Goal: Task Accomplishment & Management: Use online tool/utility

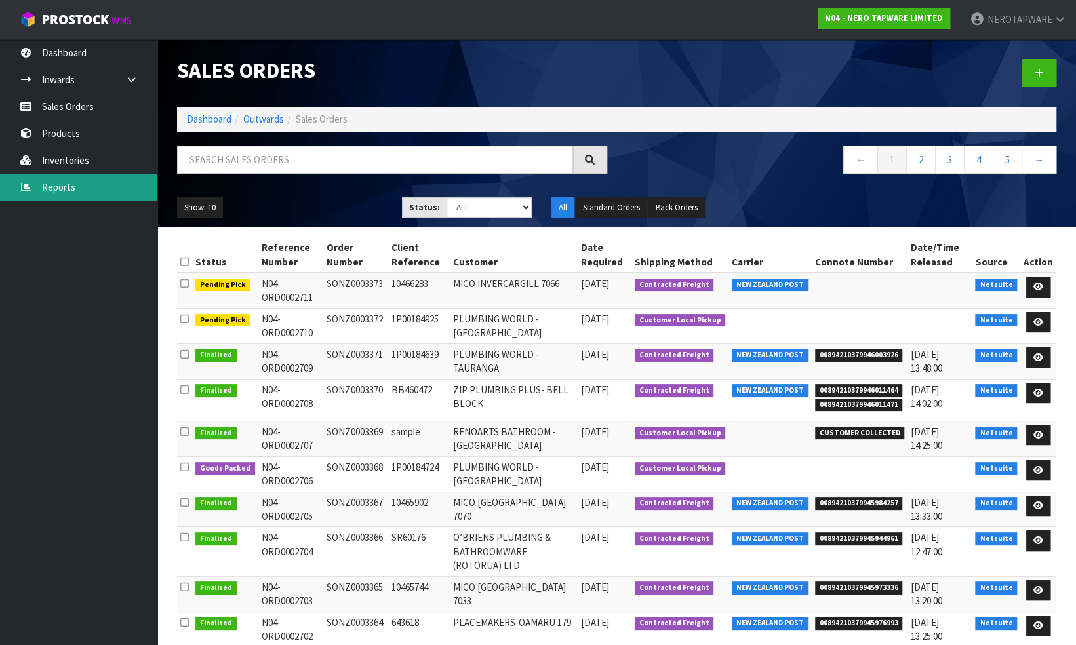
click at [59, 192] on link "Reports" at bounding box center [78, 187] width 157 height 27
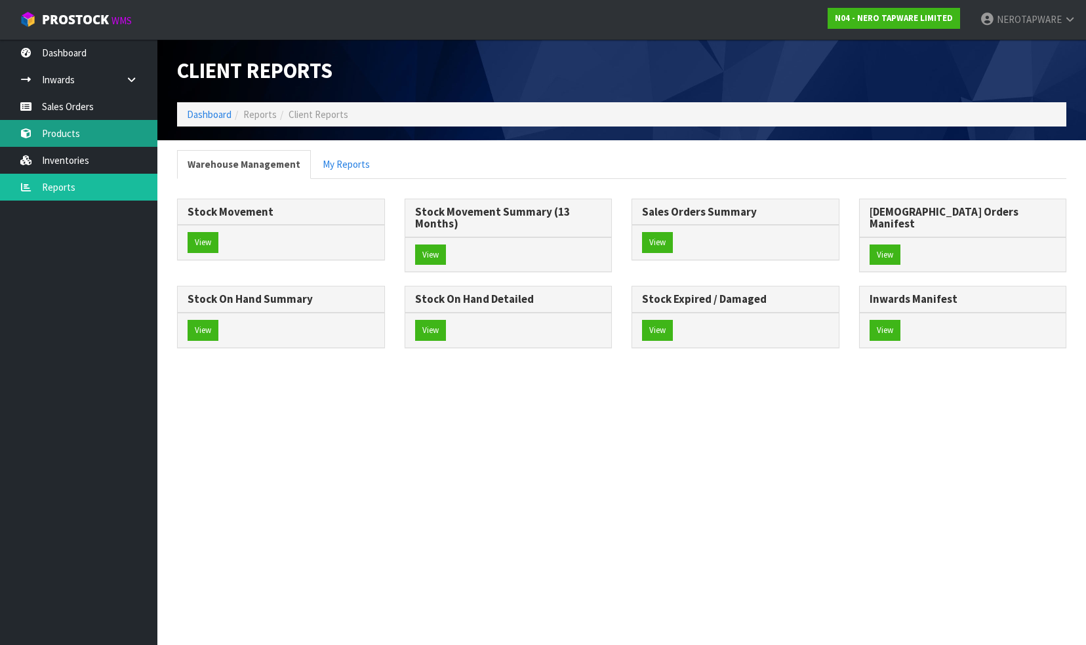
click at [62, 133] on div "Client Reports Dashboard Reports Client Reports Warehouse Management My Reports…" at bounding box center [543, 186] width 1086 height 372
click at [64, 136] on link "Products" at bounding box center [78, 133] width 157 height 27
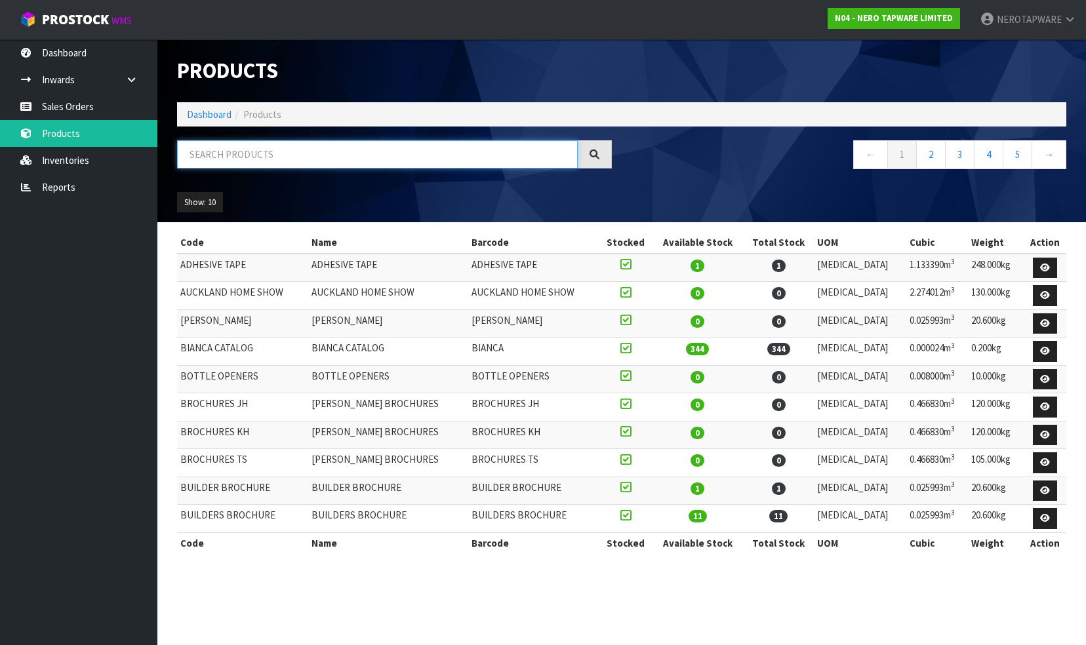
click at [255, 165] on input "text" at bounding box center [377, 154] width 401 height 28
paste input "NR69210701CH"
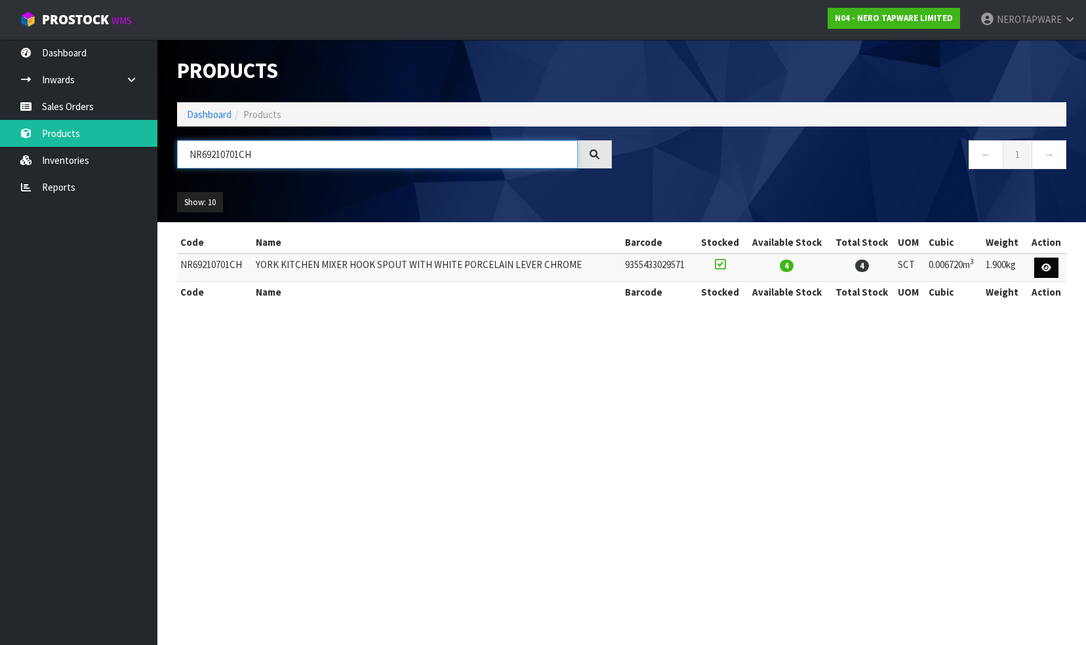
type input "NR69210701CH"
click at [1043, 266] on icon at bounding box center [1046, 268] width 10 height 9
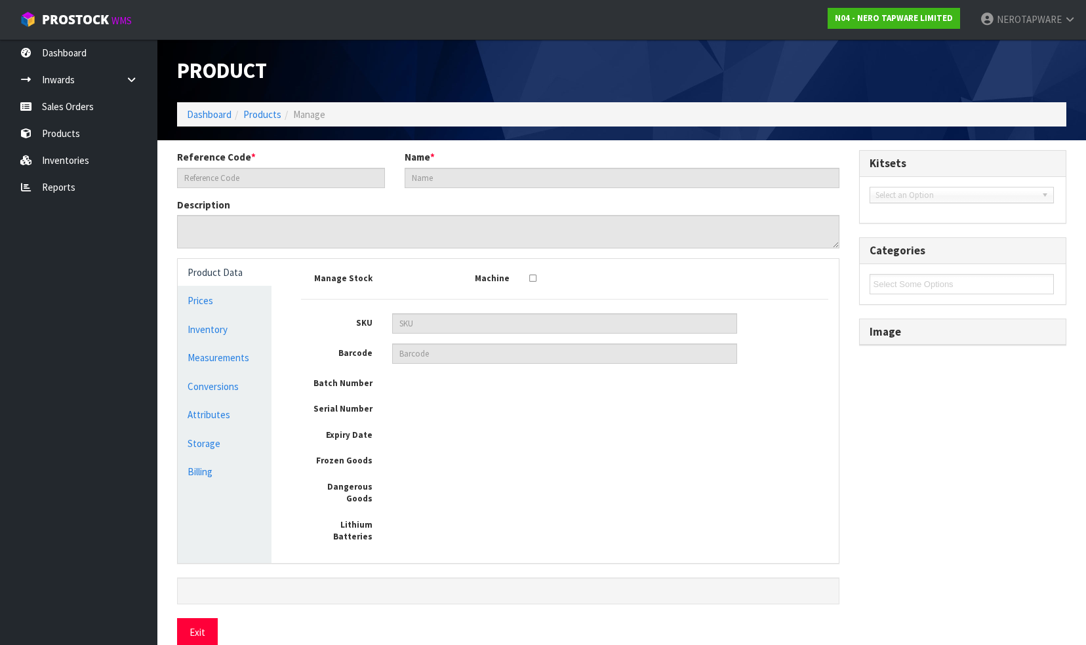
type input "NR69210701CH"
type input "YORK KITCHEN MIXER HOOK SPOUT WITH WHITE PORCELAIN LEVER CHROME"
type input "9355433029571"
type input "32"
type input "30"
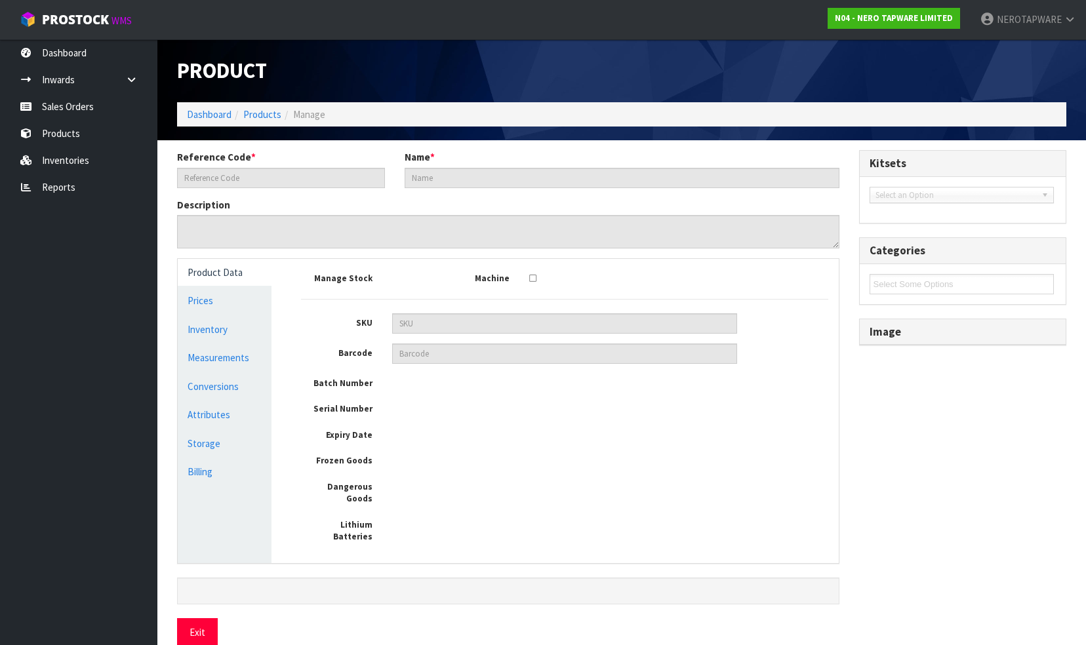
type input "7"
type input "0.00672"
type input "1.9"
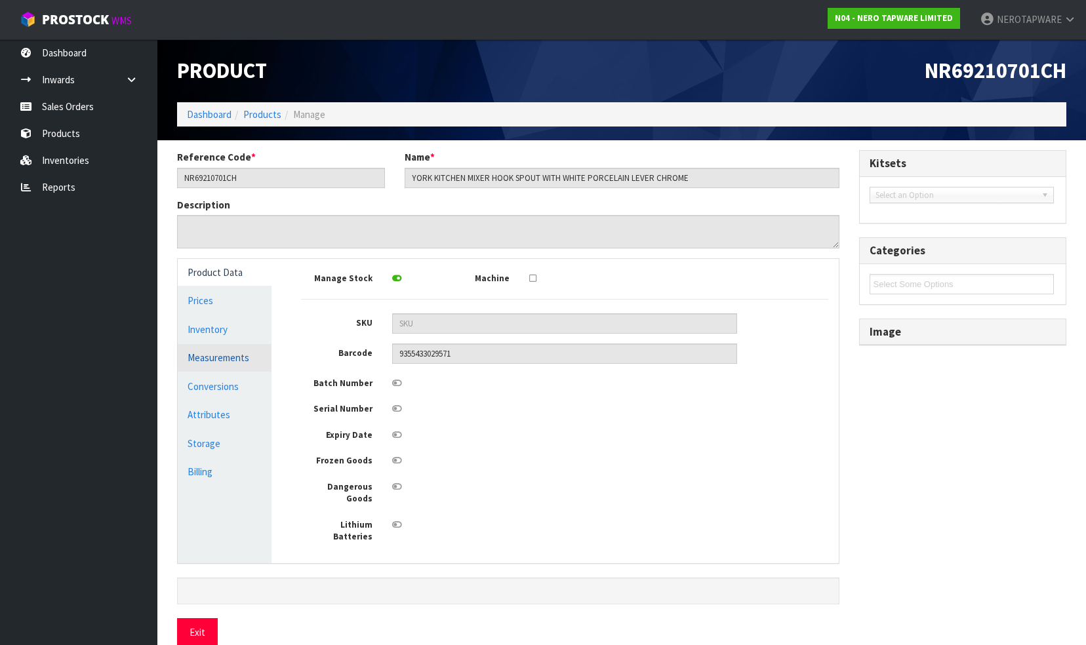
click at [223, 351] on link "Measurements" at bounding box center [225, 357] width 94 height 27
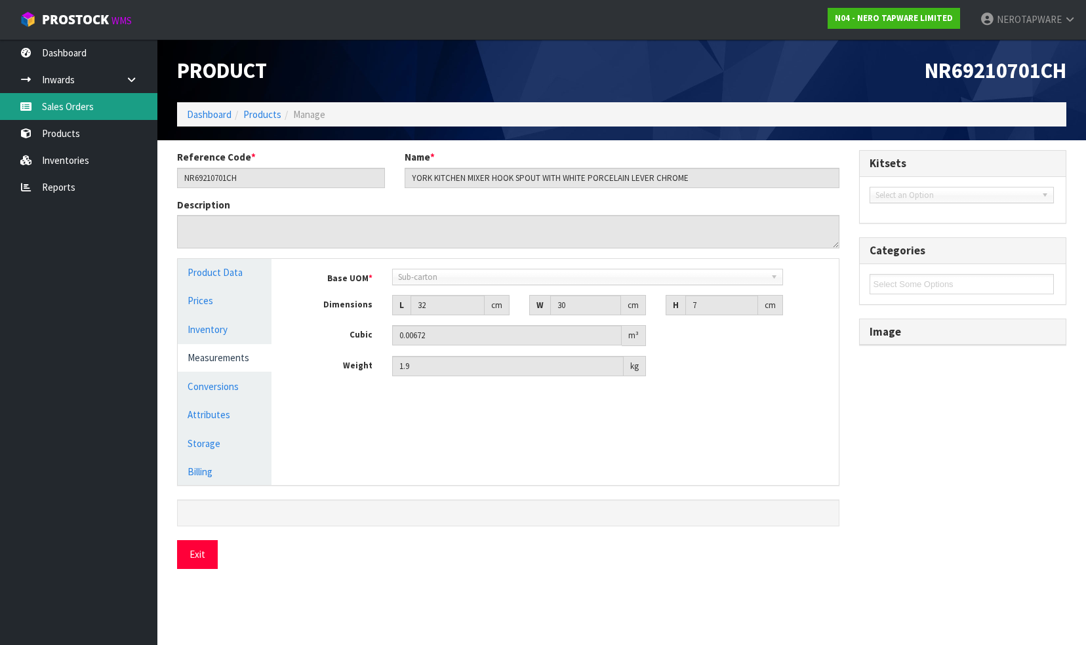
click at [44, 106] on link "Sales Orders" at bounding box center [78, 106] width 157 height 27
